Goal: Check status: Check status

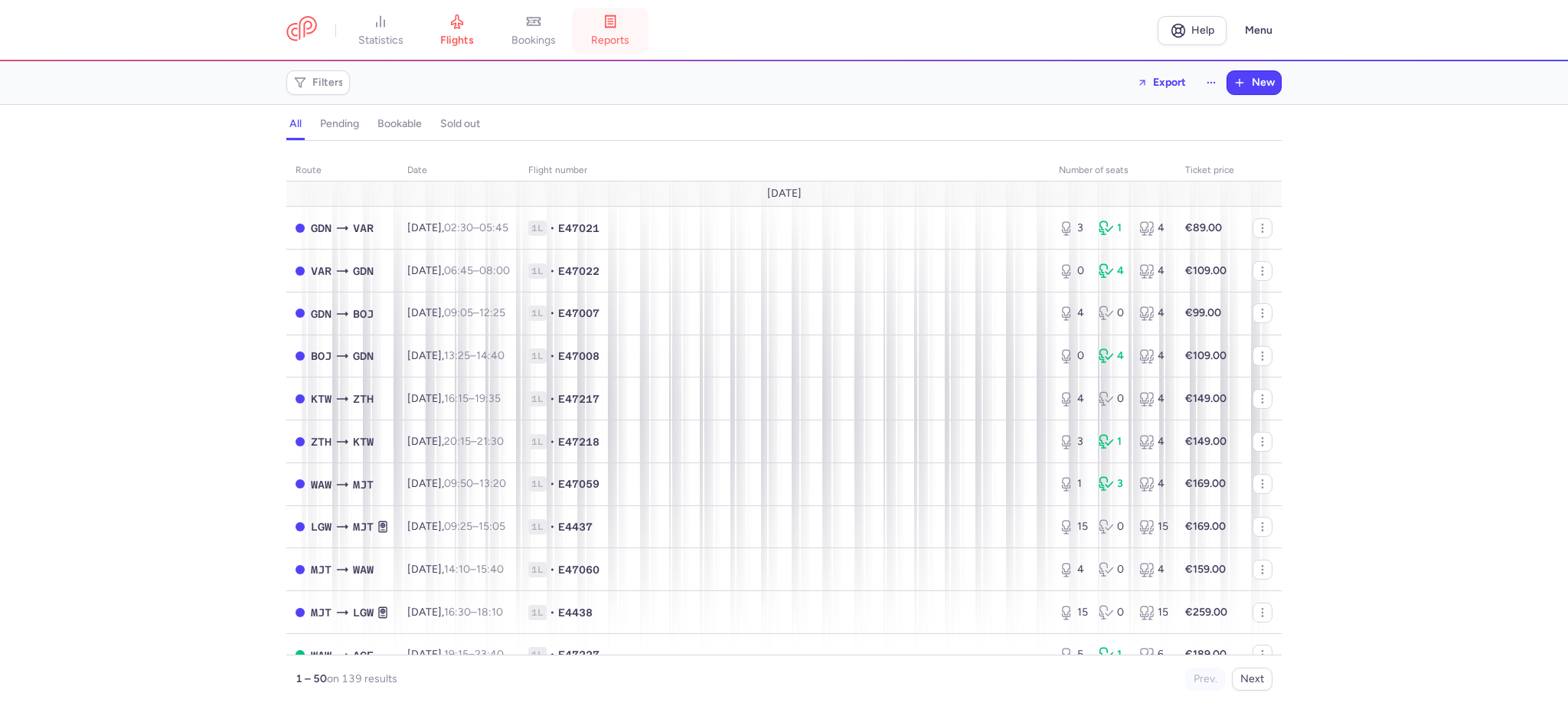
click at [613, 30] on link "reports" at bounding box center [610, 31] width 76 height 34
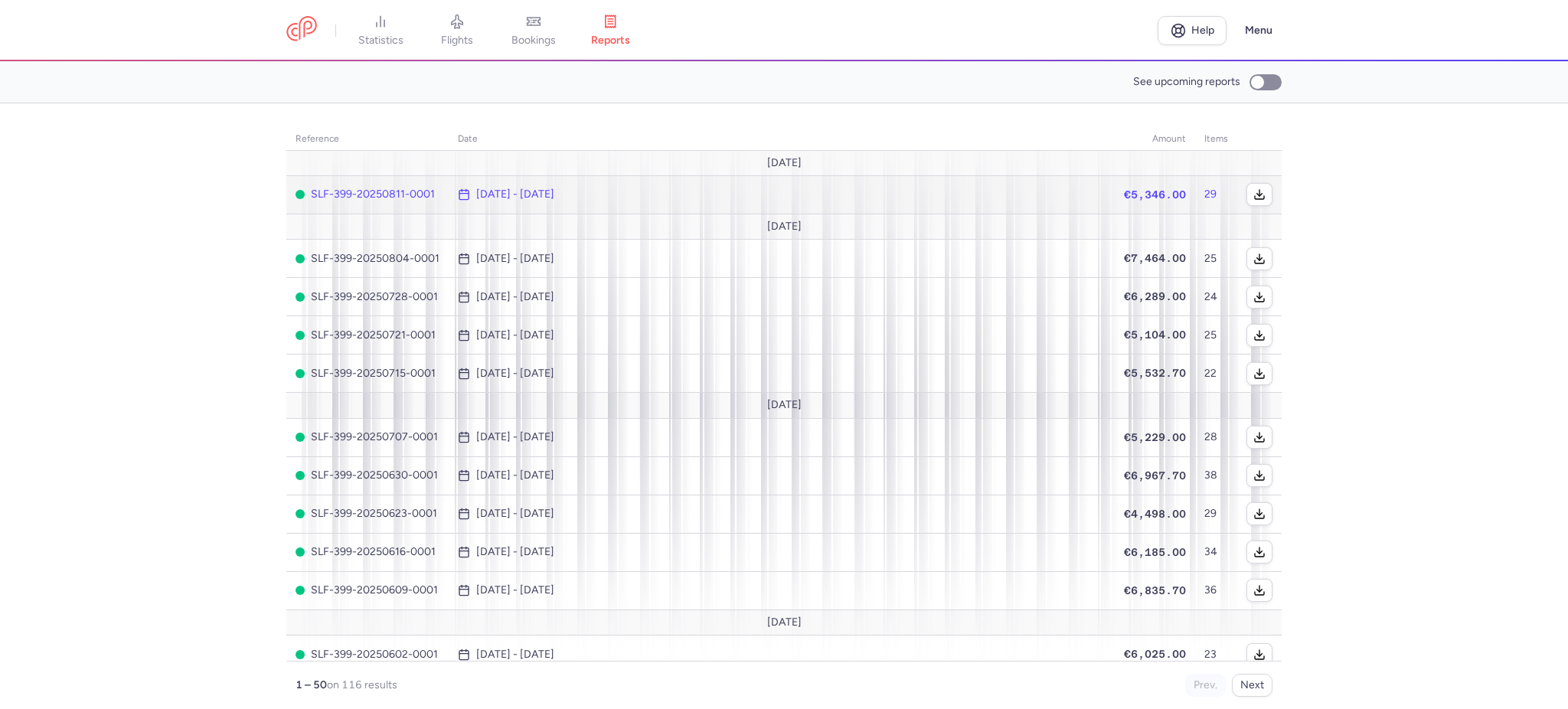
drag, startPoint x: 564, startPoint y: 193, endPoint x: 567, endPoint y: 184, distance: 9.5
click at [554, 194] on time "[DATE] - [DATE]" at bounding box center [515, 194] width 78 height 12
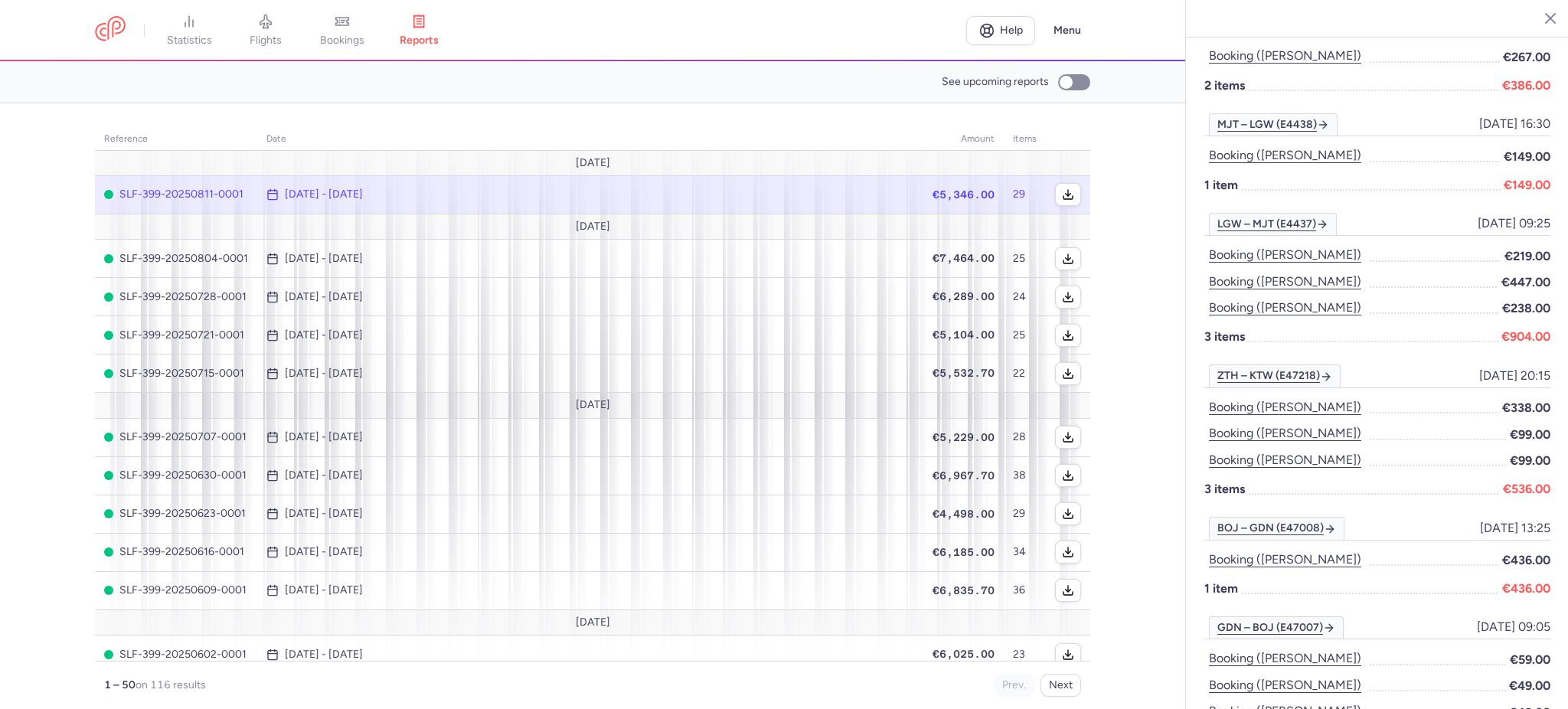
scroll to position [1123, 0]
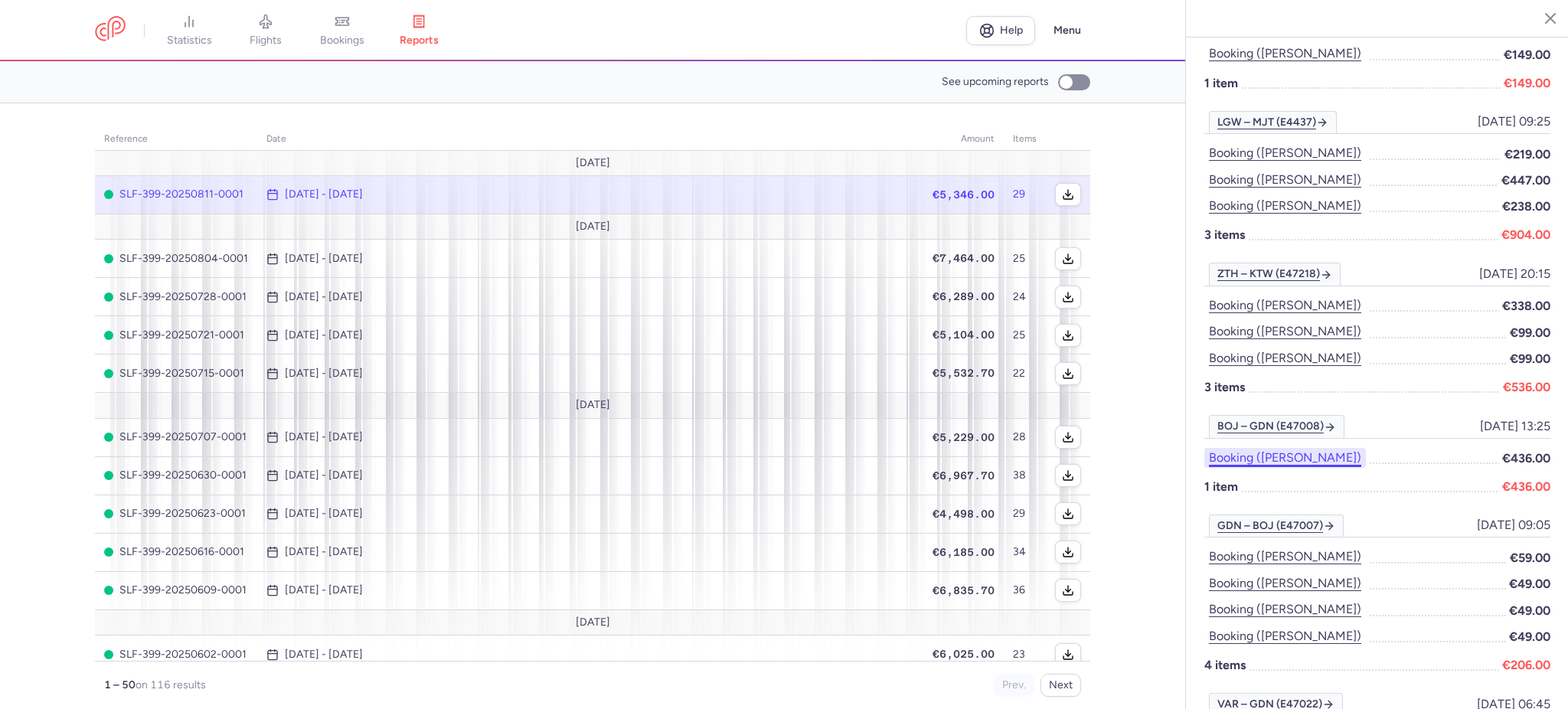
click at [1267, 448] on button "Booking ([PERSON_NAME])" at bounding box center [1284, 458] width 162 height 20
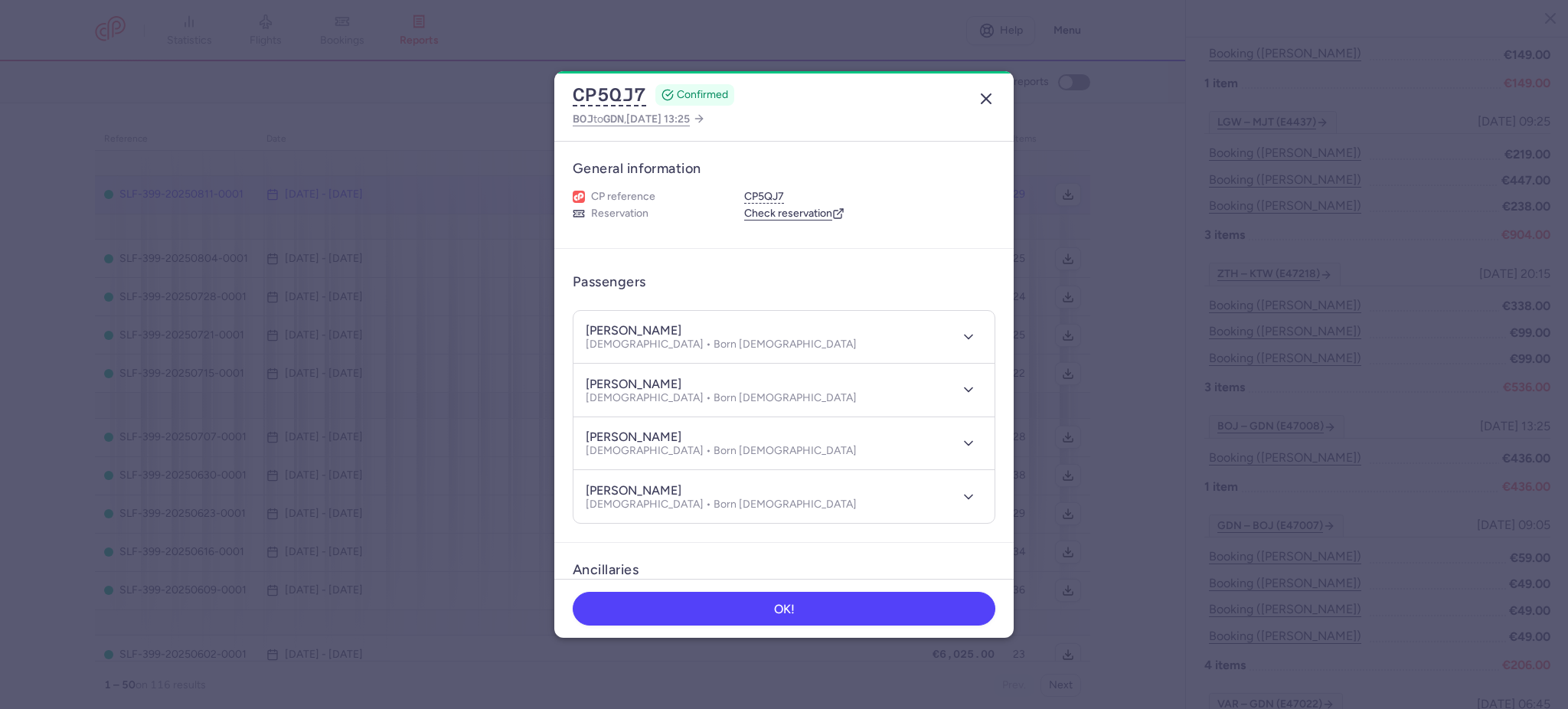
click at [988, 97] on icon "button" at bounding box center [986, 99] width 18 height 18
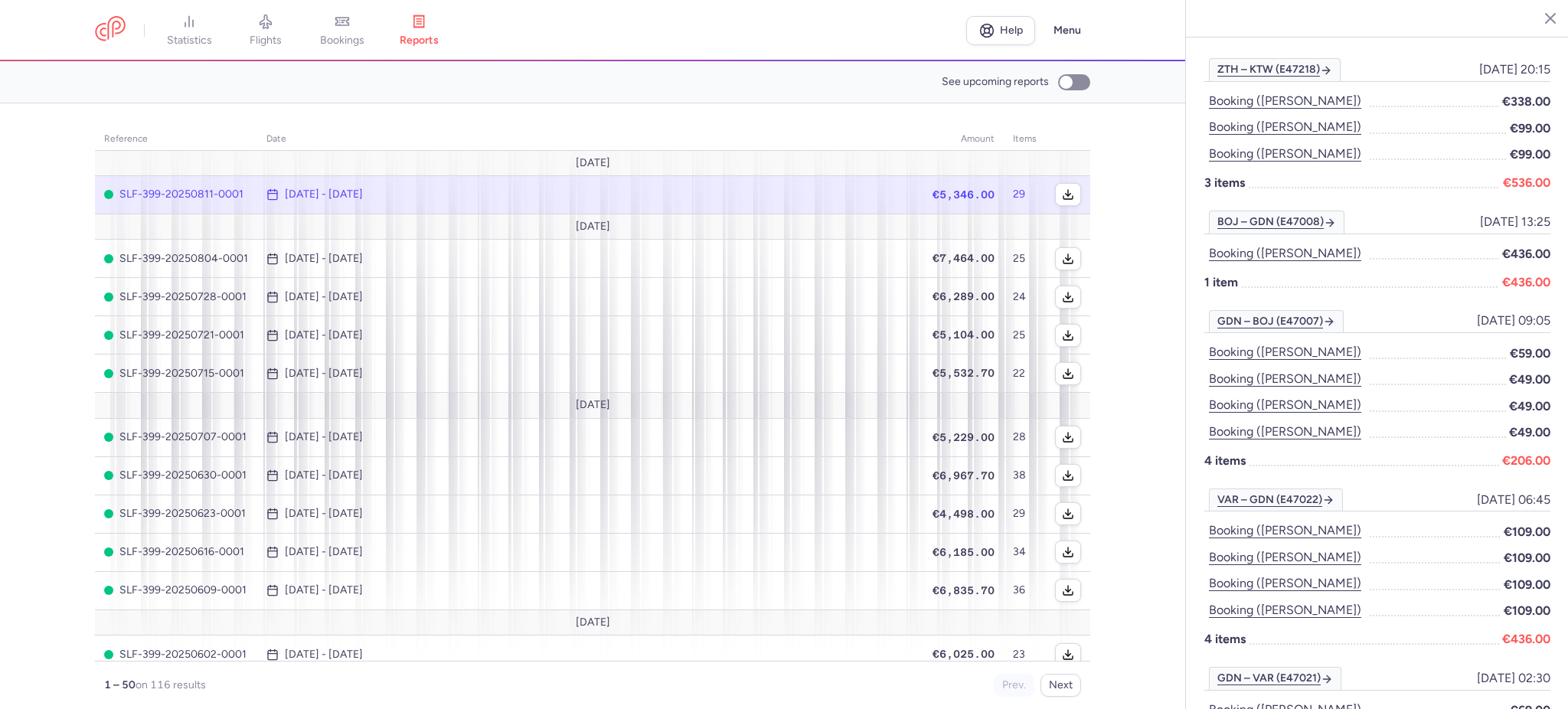
scroll to position [1428, 0]
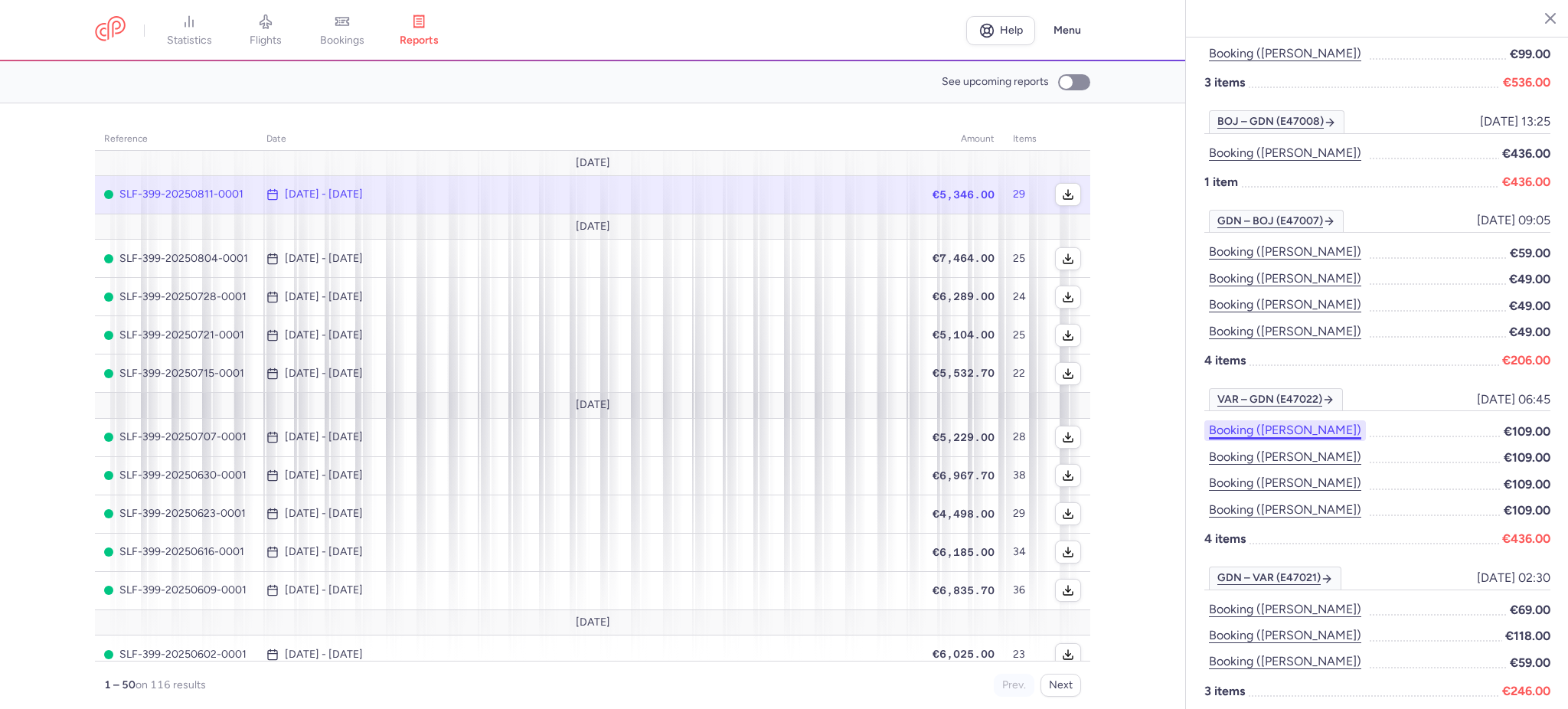
click at [1278, 421] on button "Booking ([PERSON_NAME])" at bounding box center [1284, 431] width 162 height 20
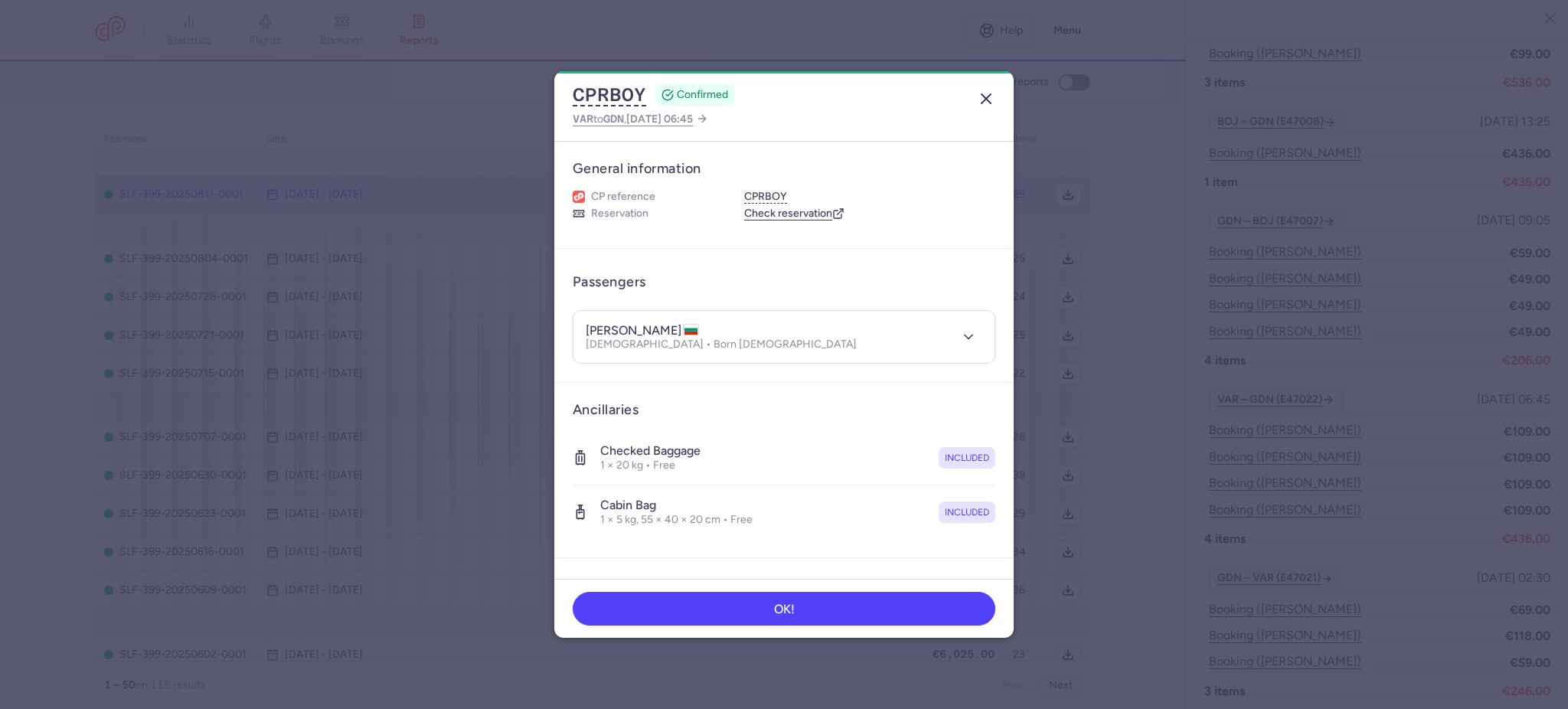
click at [987, 101] on line "button" at bounding box center [986, 98] width 9 height 9
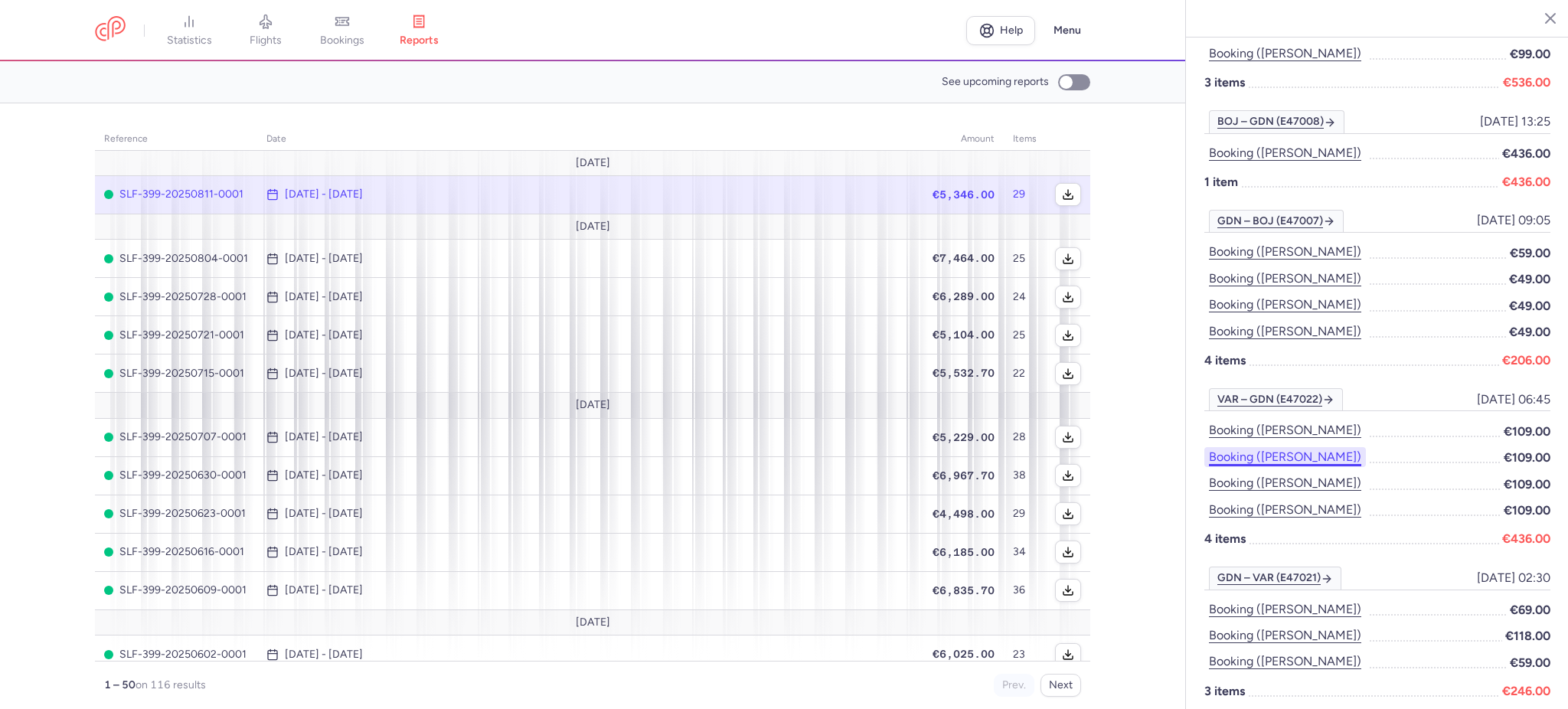
click at [1288, 447] on button "Booking ([PERSON_NAME])" at bounding box center [1284, 457] width 162 height 20
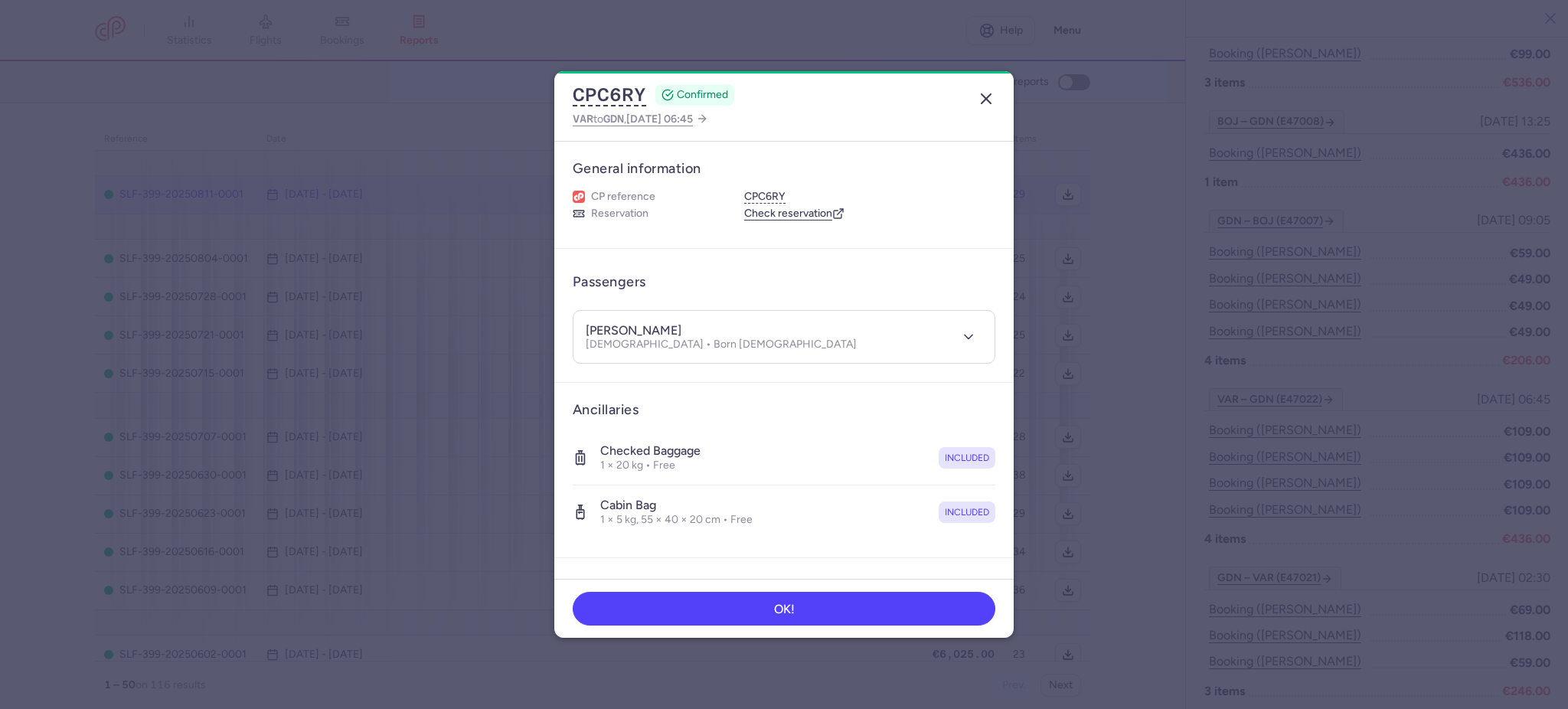
click at [991, 99] on icon "button" at bounding box center [986, 99] width 18 height 18
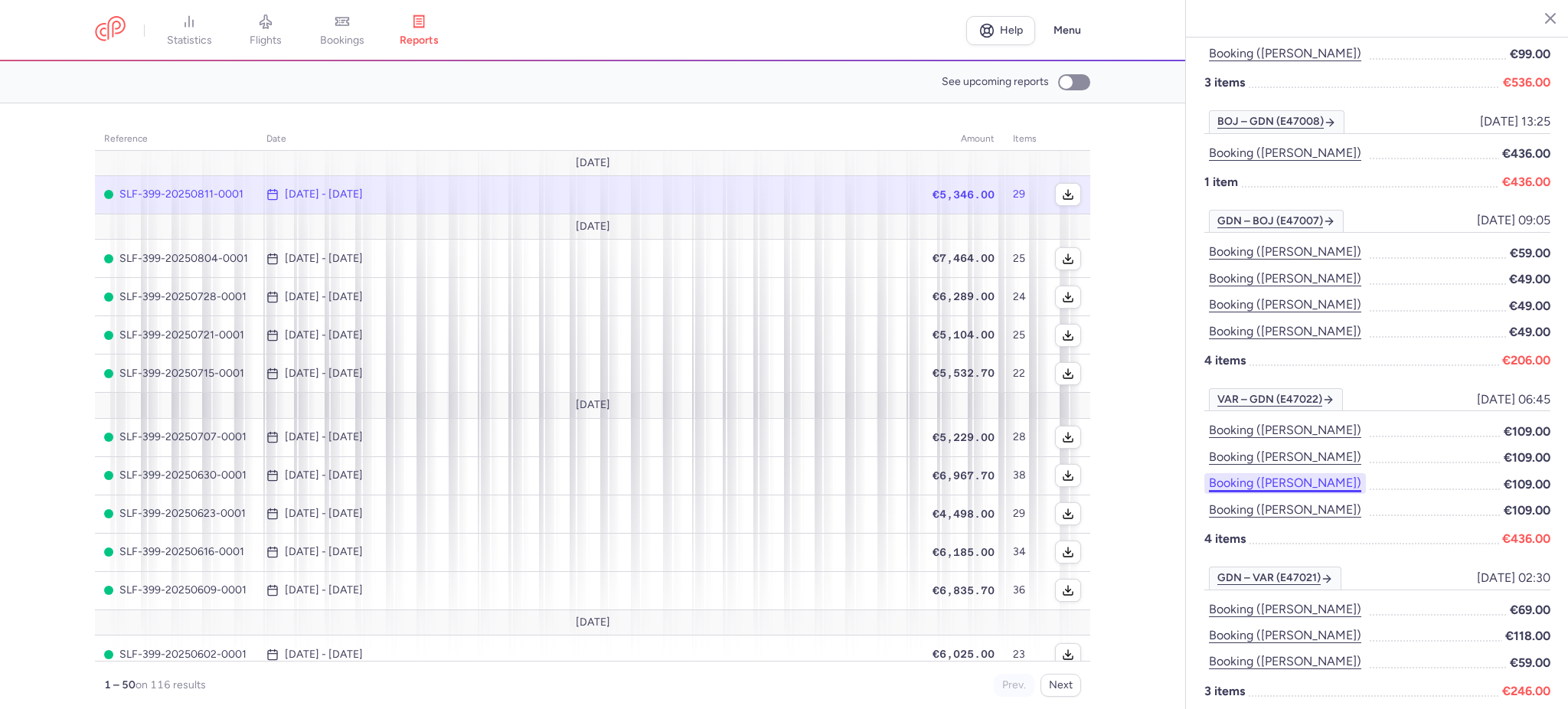
click at [1273, 473] on button "Booking ([PERSON_NAME])" at bounding box center [1284, 483] width 162 height 20
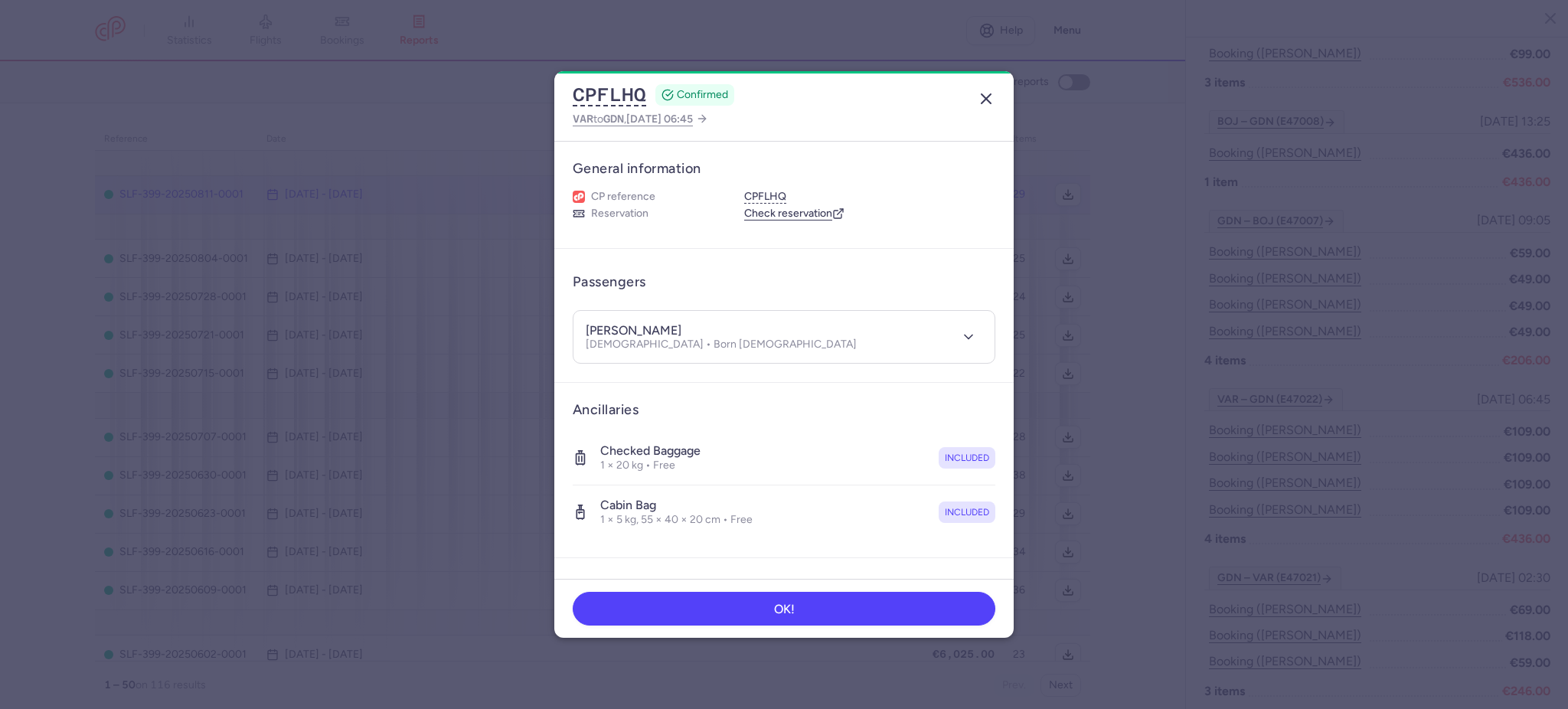
click at [985, 102] on icon "button" at bounding box center [986, 99] width 18 height 18
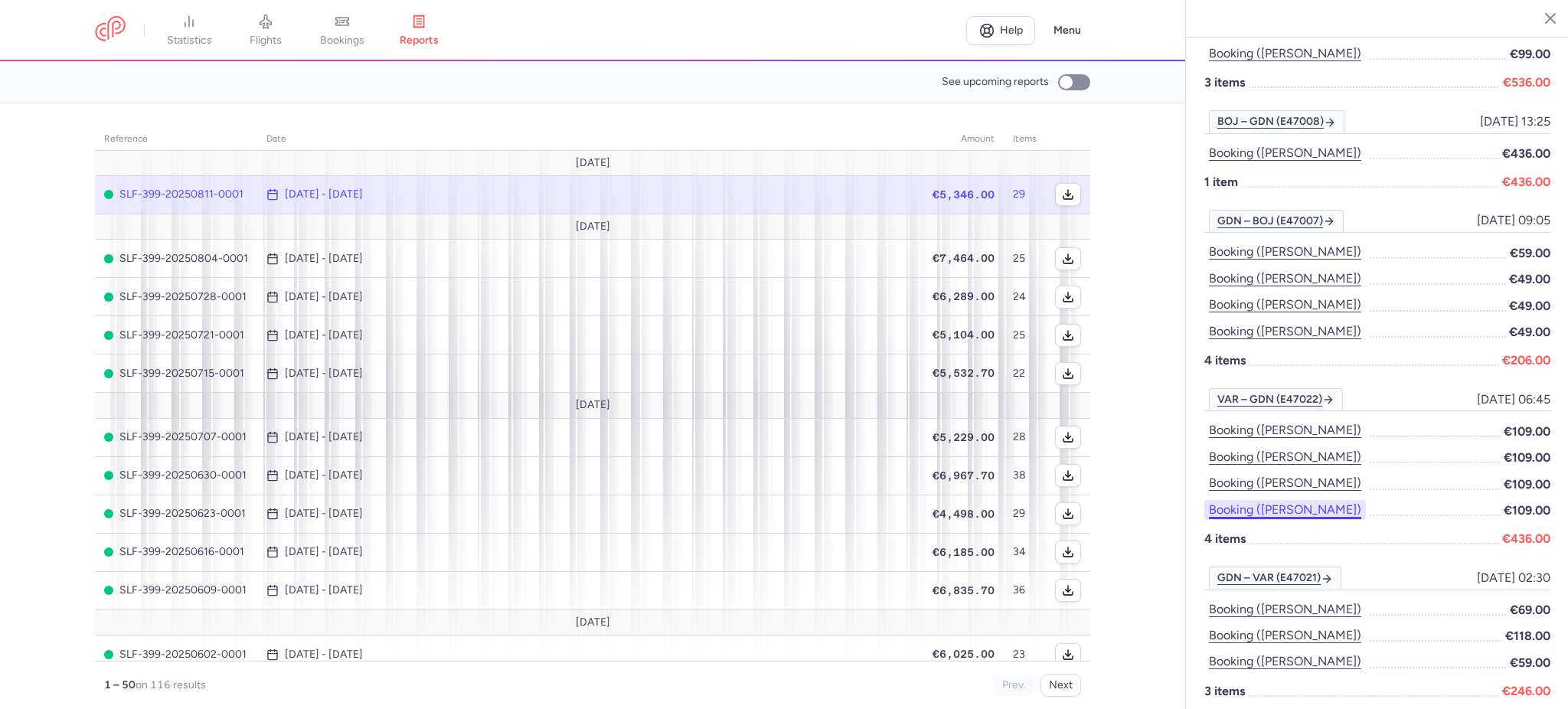
click at [1250, 501] on button "Booking ([PERSON_NAME])" at bounding box center [1284, 511] width 162 height 20
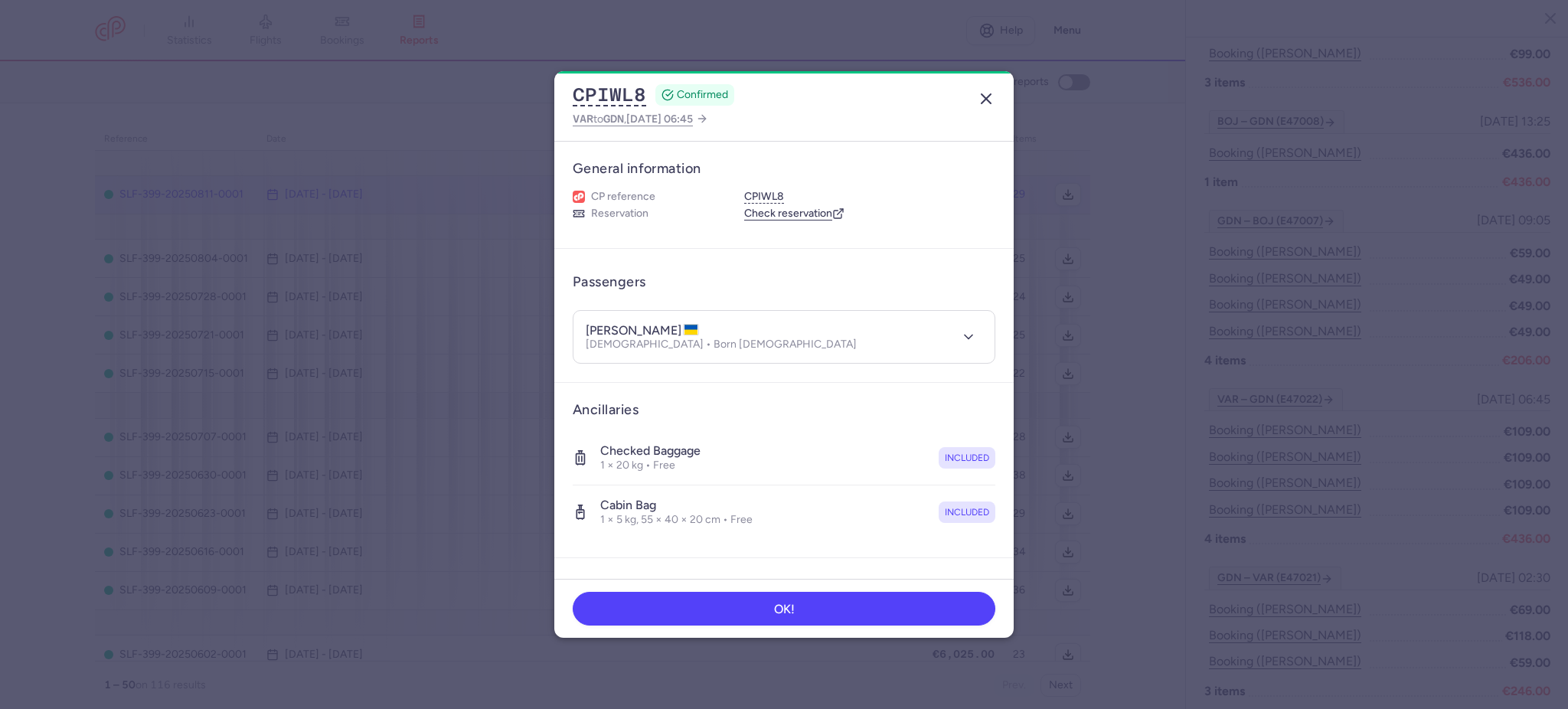
click at [984, 96] on line "button" at bounding box center [986, 98] width 9 height 9
